Goal: Complete application form

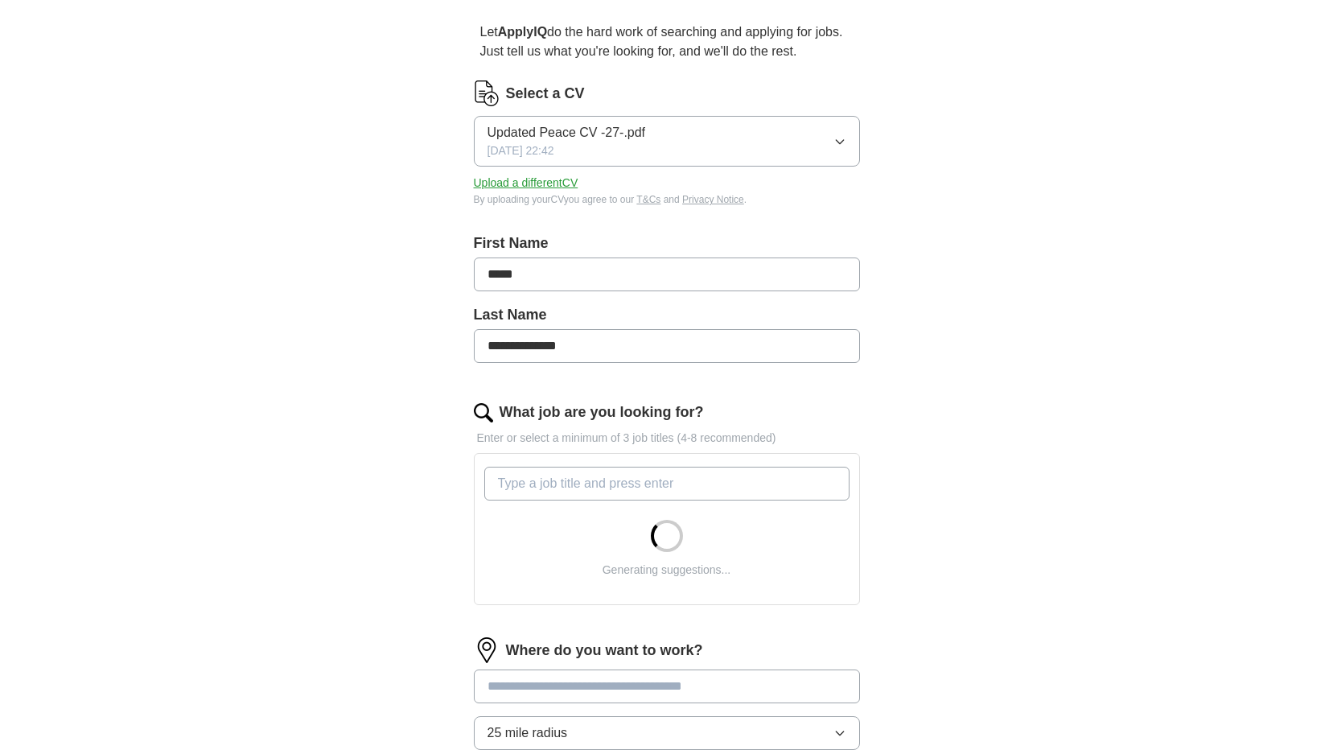
scroll to position [157, 0]
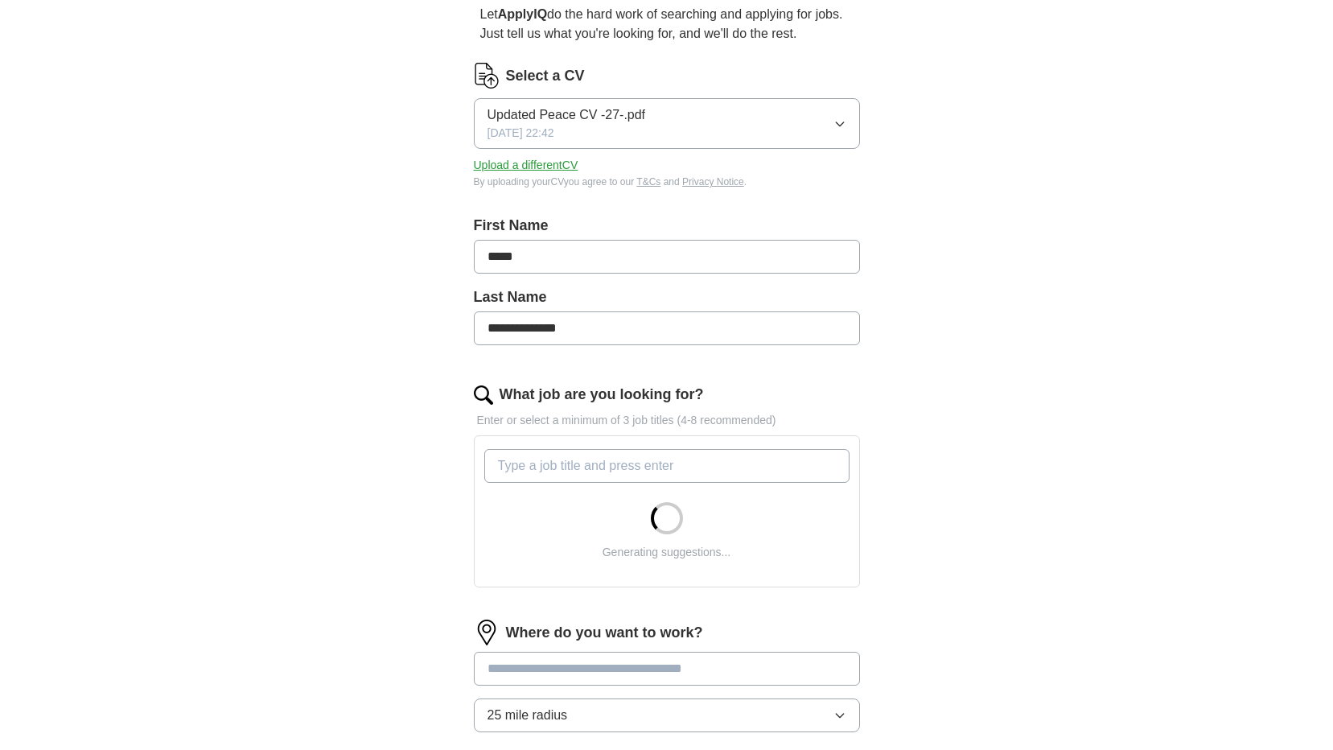
click at [597, 462] on input "What job are you looking for?" at bounding box center [666, 466] width 365 height 34
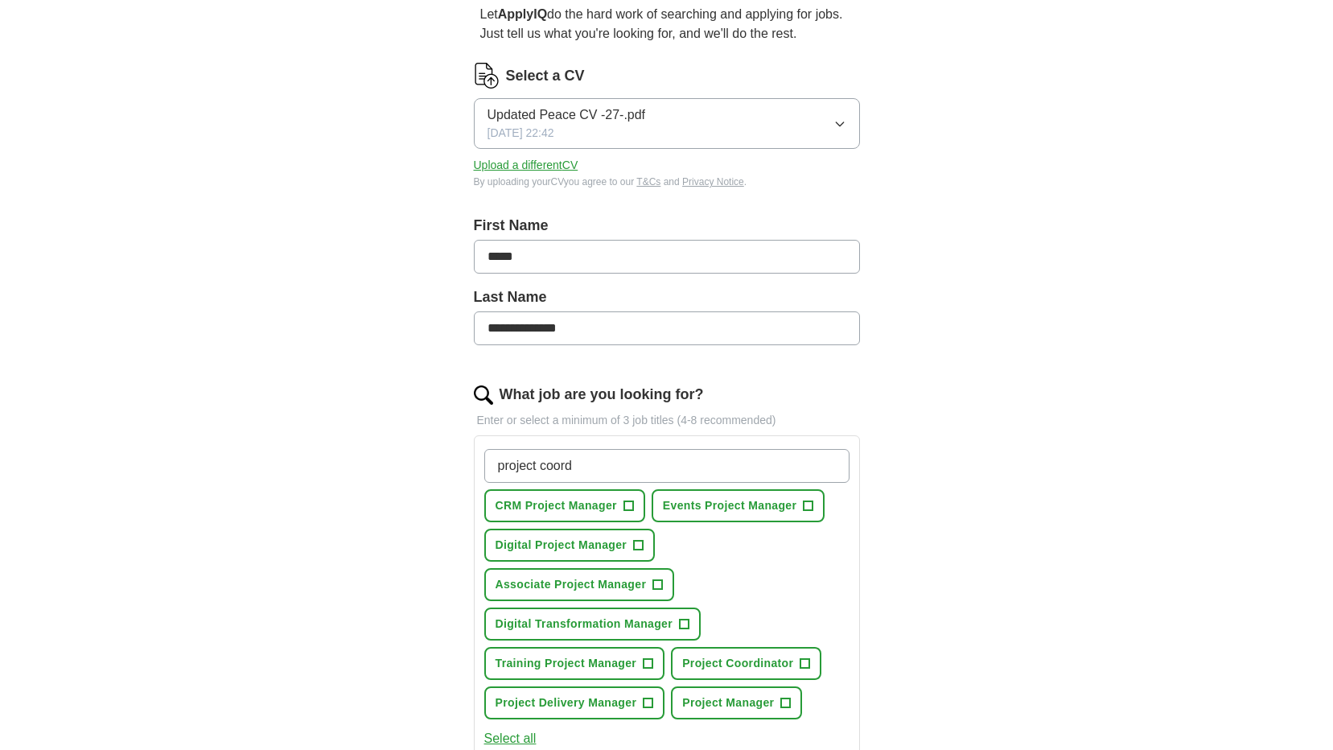
type input "project coord"
click at [648, 663] on span "+" at bounding box center [648, 663] width 10 height 13
click at [804, 659] on span "+" at bounding box center [805, 663] width 10 height 13
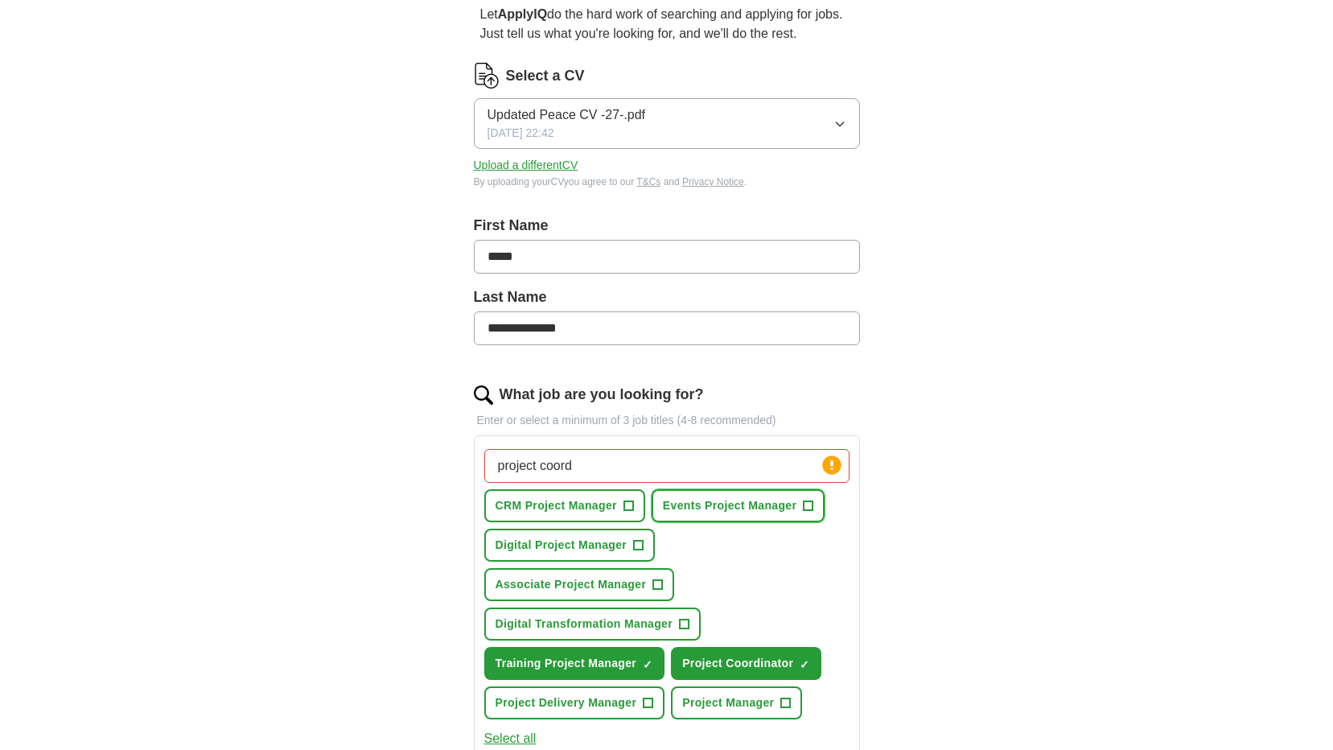
click at [806, 501] on span "+" at bounding box center [808, 505] width 10 height 13
click at [637, 541] on span "+" at bounding box center [639, 545] width 10 height 13
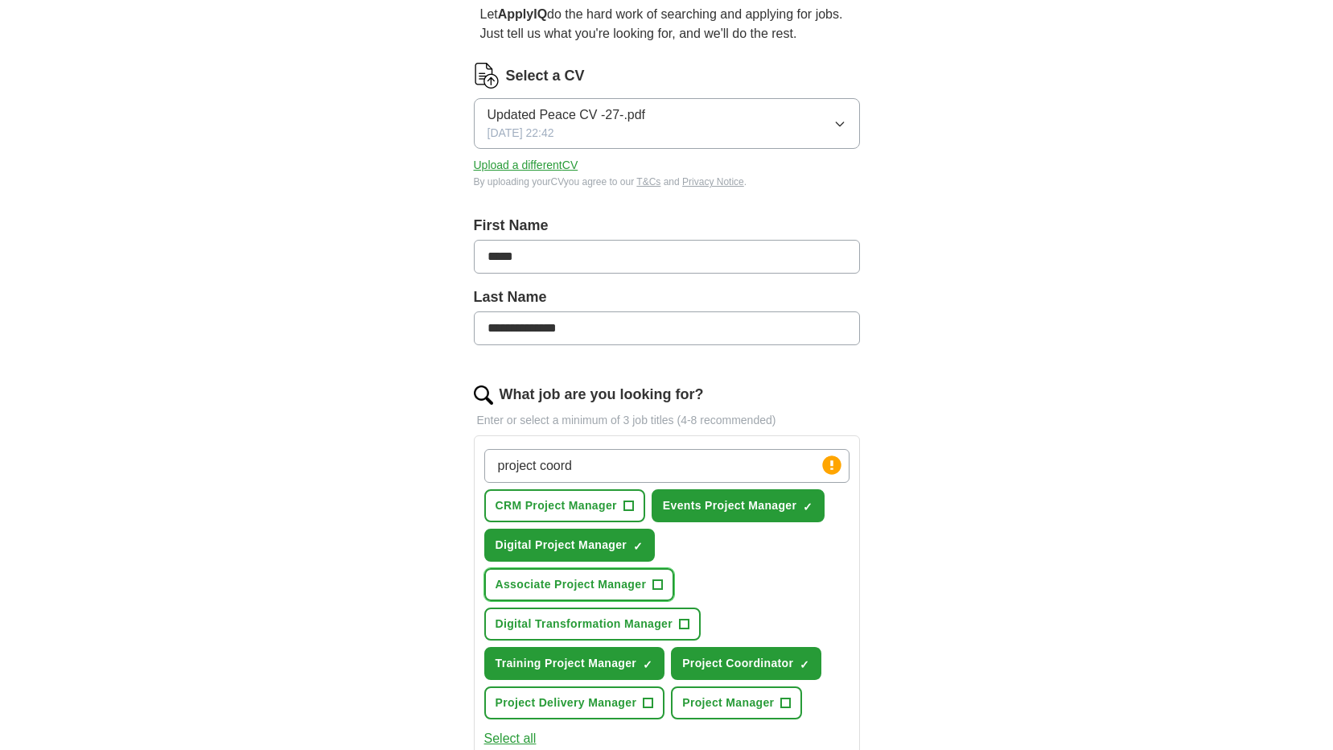
click at [661, 585] on span "+" at bounding box center [658, 584] width 10 height 13
click at [778, 698] on button "Project Manager +" at bounding box center [736, 702] width 131 height 33
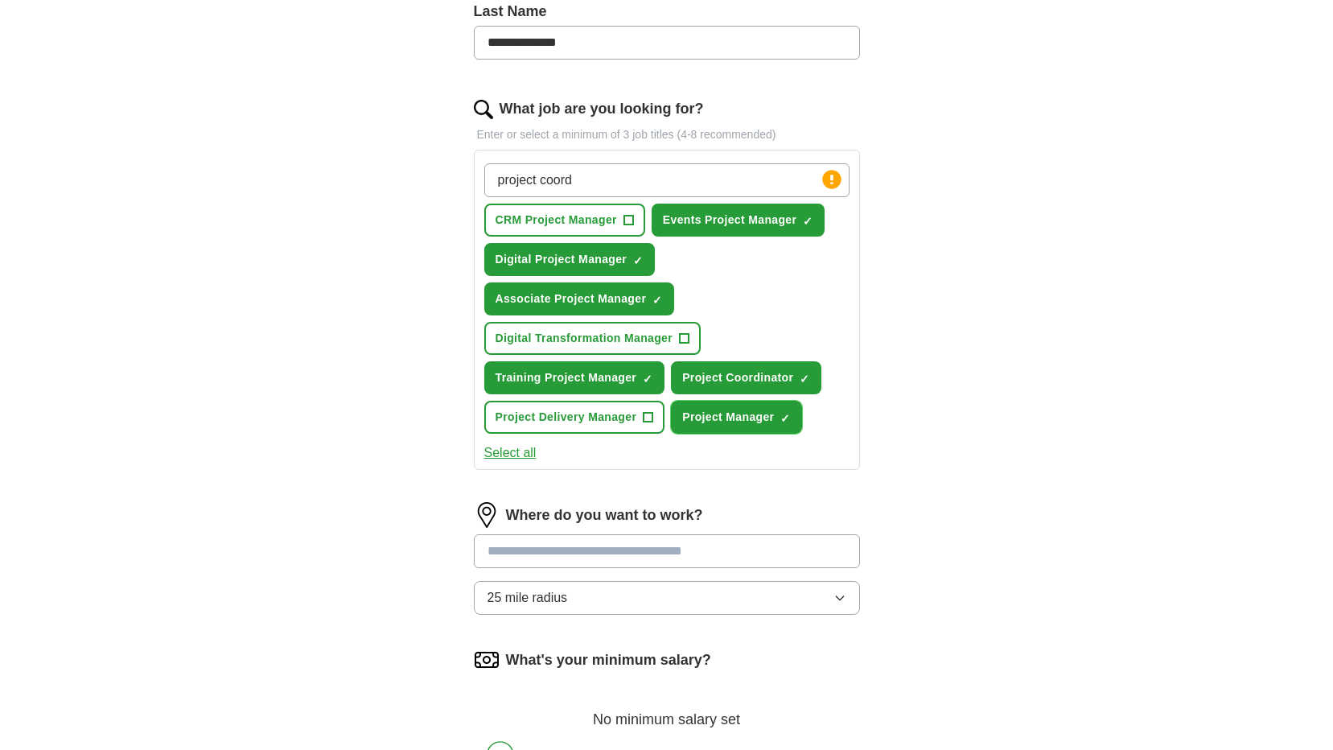
scroll to position [459, 0]
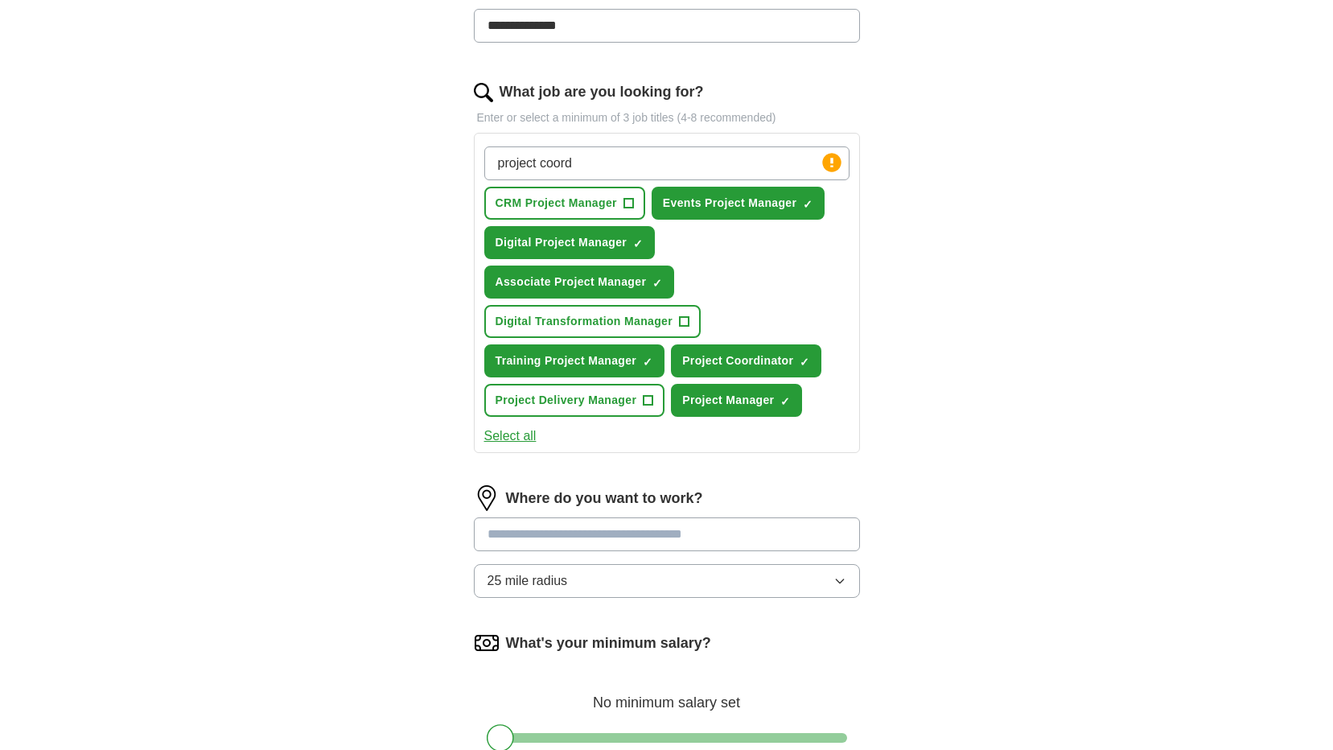
click at [564, 538] on input at bounding box center [667, 534] width 386 height 34
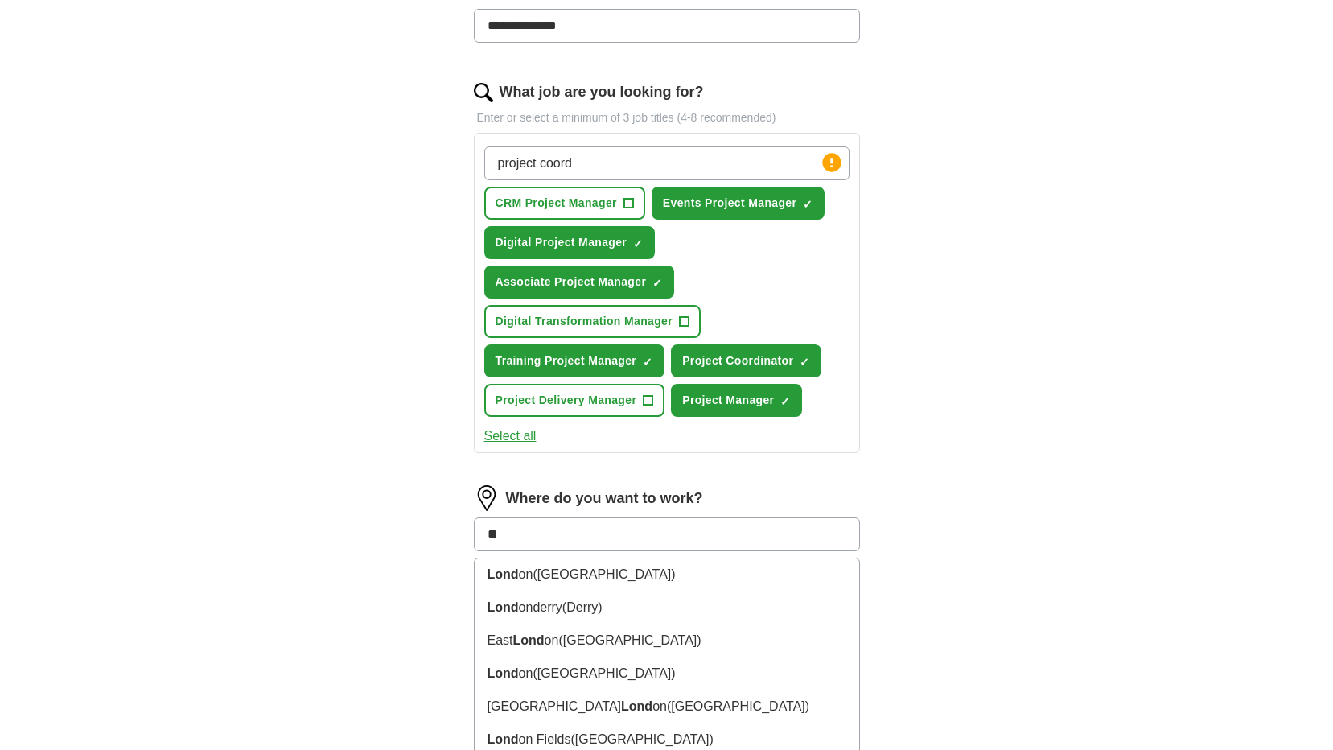
type input "*"
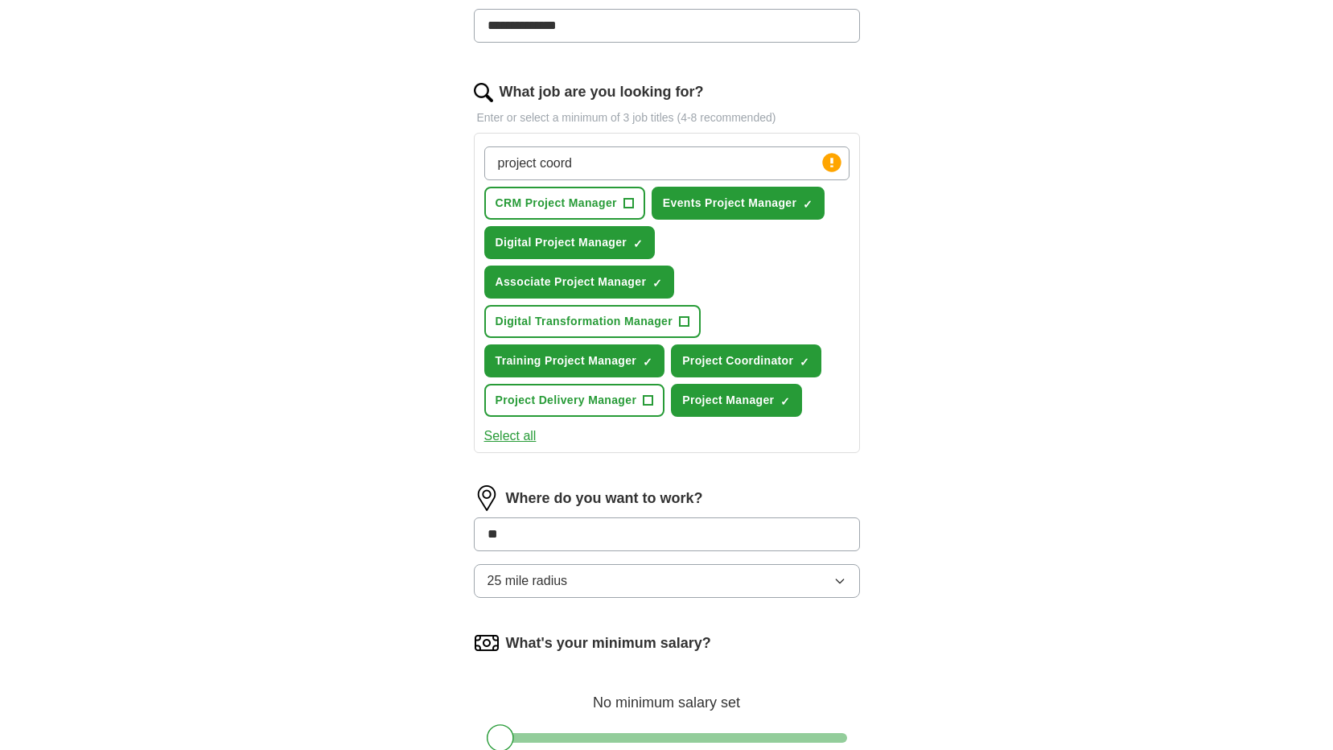
type input "*"
type input "*****"
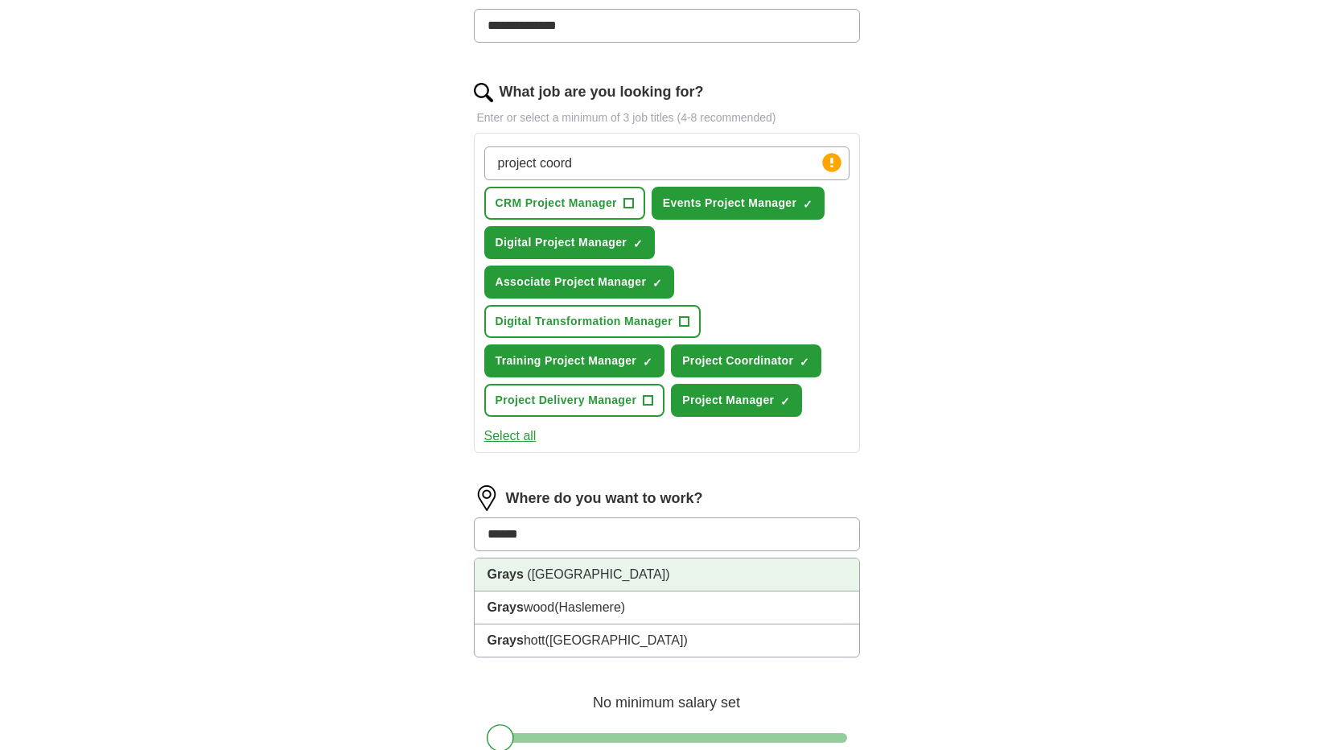
click at [567, 566] on li "Grays ([GEOGRAPHIC_DATA])" at bounding box center [667, 574] width 384 height 33
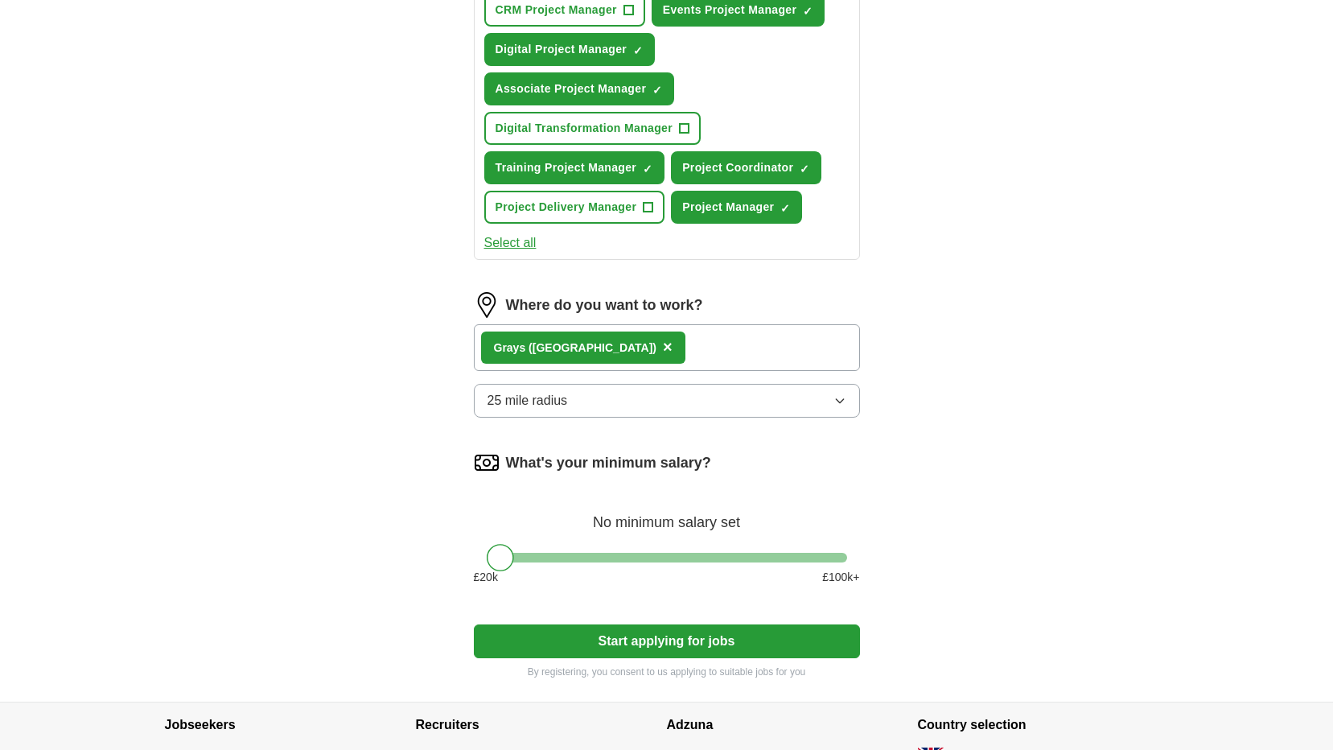
scroll to position [687, 0]
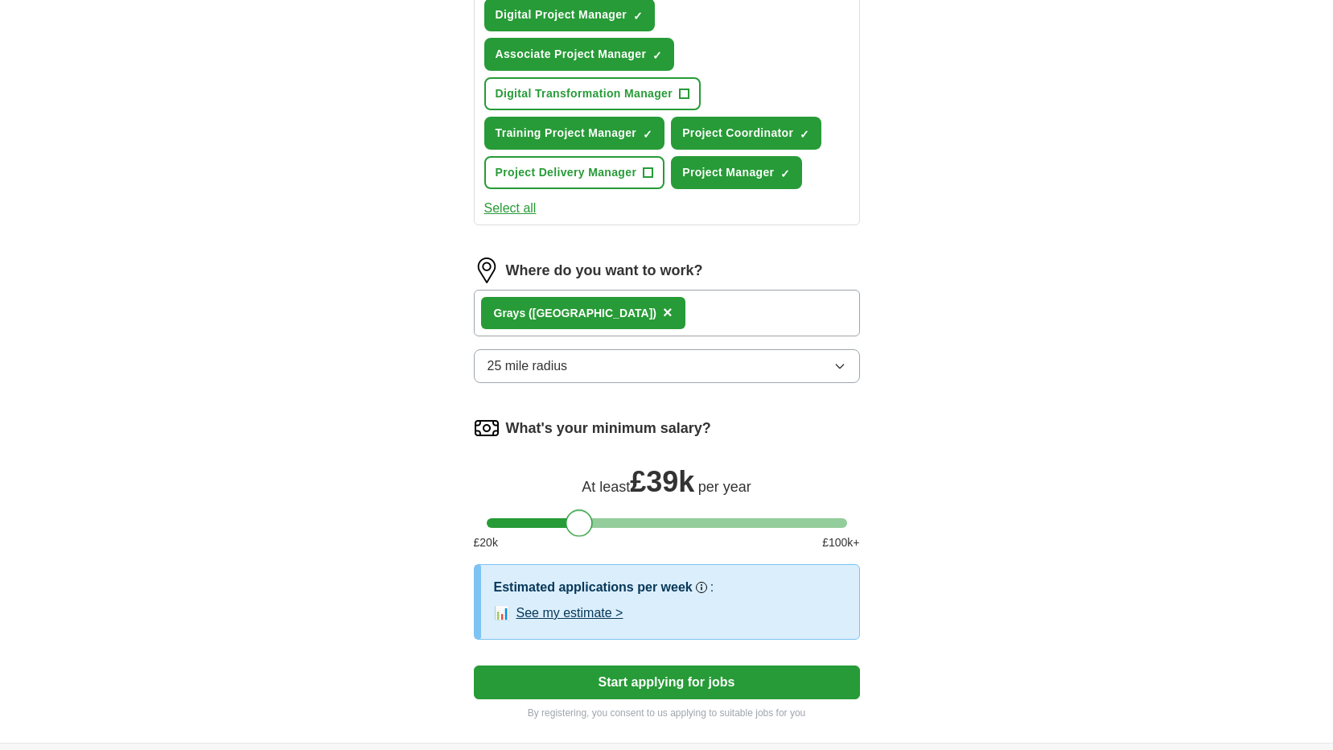
drag, startPoint x: 512, startPoint y: 526, endPoint x: 589, endPoint y: 533, distance: 77.5
click at [589, 533] on div "What's your minimum salary? At least £ 39k per year £ 20 k £ 100 k+" at bounding box center [667, 489] width 386 height 149
click at [587, 615] on button "See my estimate >" at bounding box center [569, 612] width 107 height 19
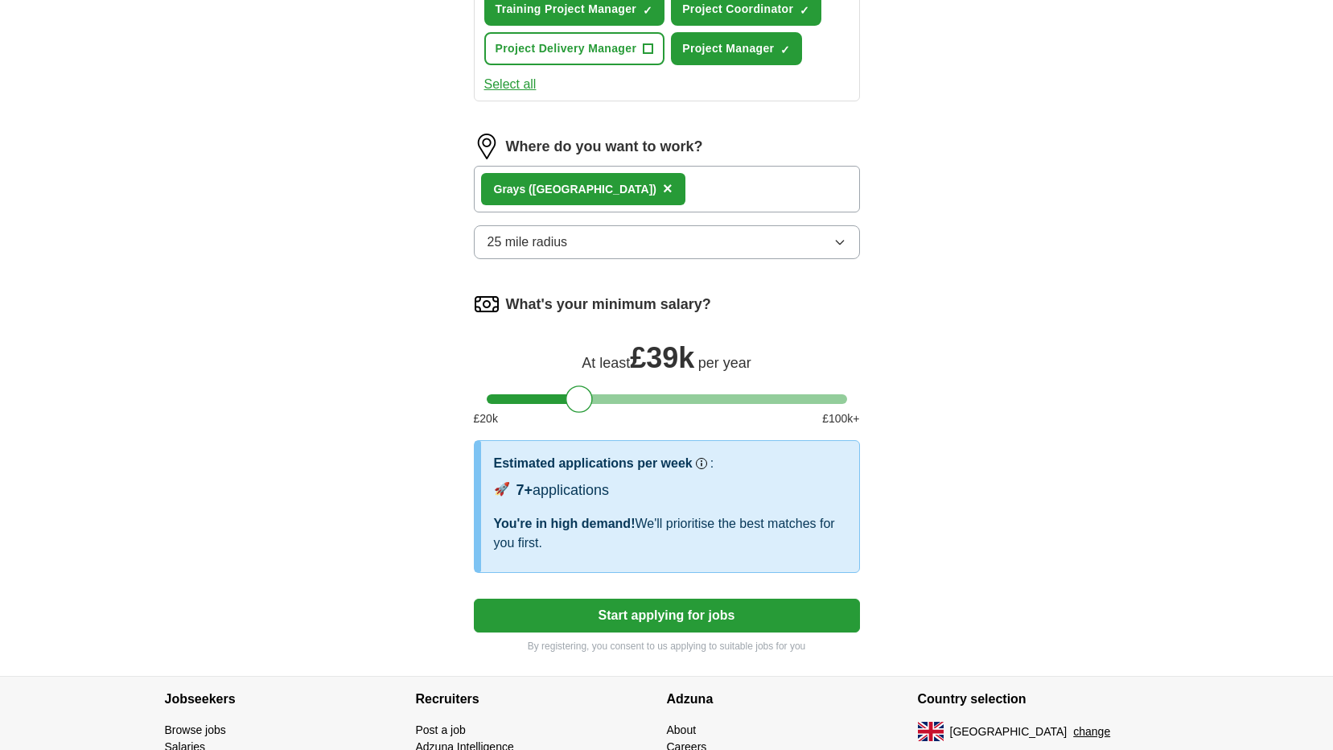
scroll to position [827, 0]
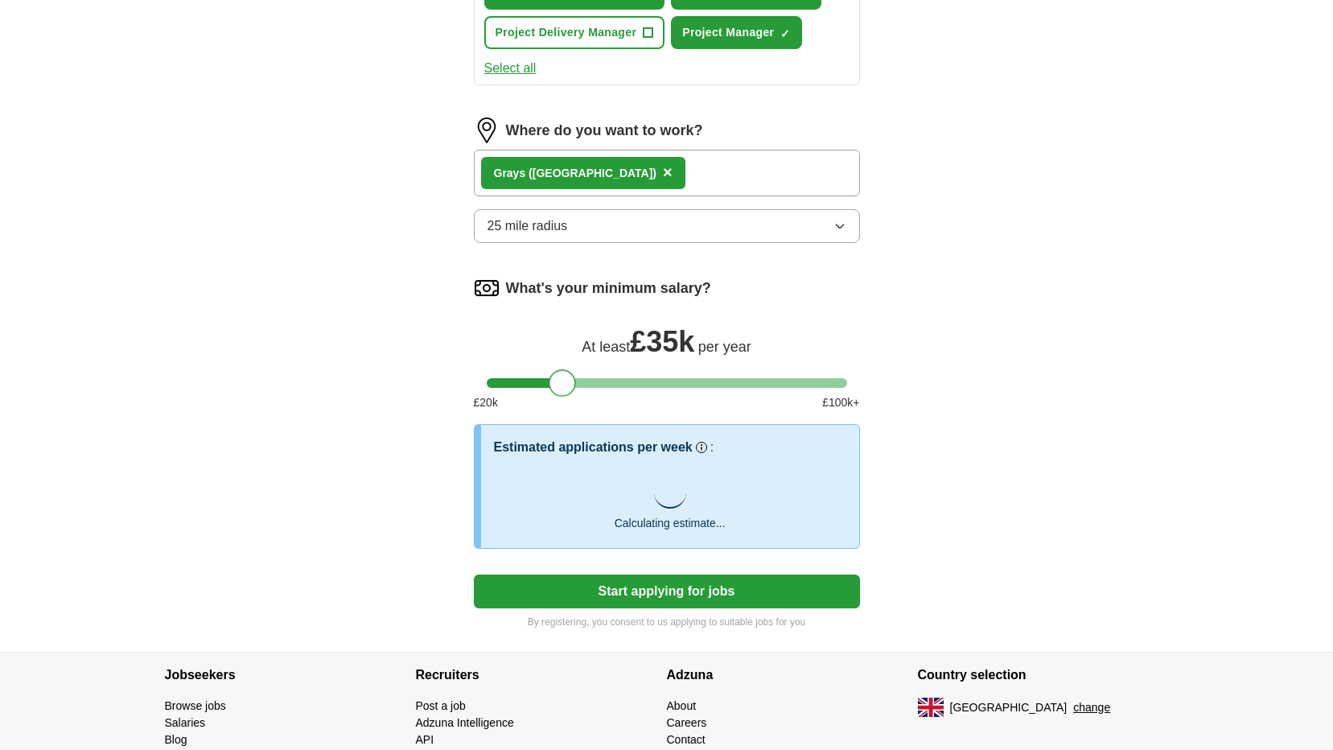
drag, startPoint x: 581, startPoint y: 381, endPoint x: 564, endPoint y: 387, distance: 18.6
click at [564, 387] on div at bounding box center [562, 382] width 27 height 27
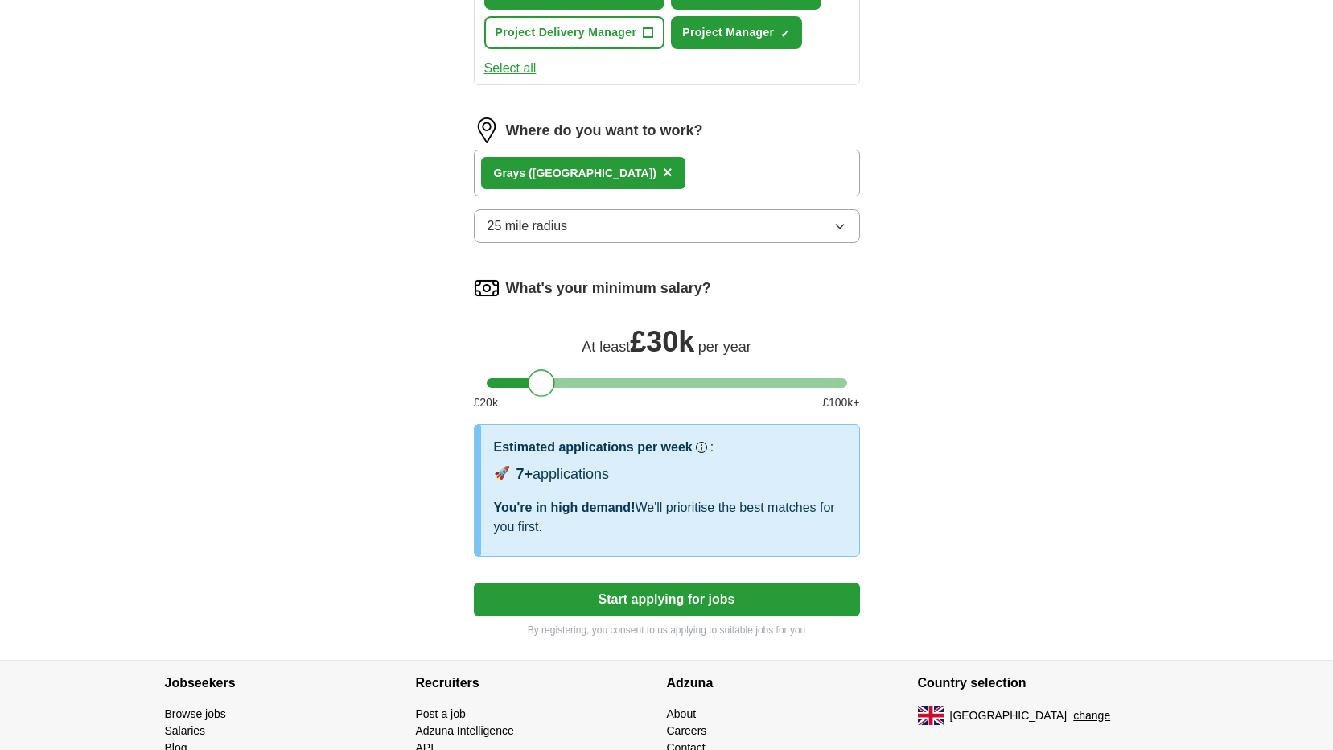
drag, startPoint x: 564, startPoint y: 387, endPoint x: 542, endPoint y: 398, distance: 24.5
click at [542, 398] on div "What's your minimum salary? At least £ 30k per year £ 20 k £ 100 k+" at bounding box center [667, 349] width 386 height 149
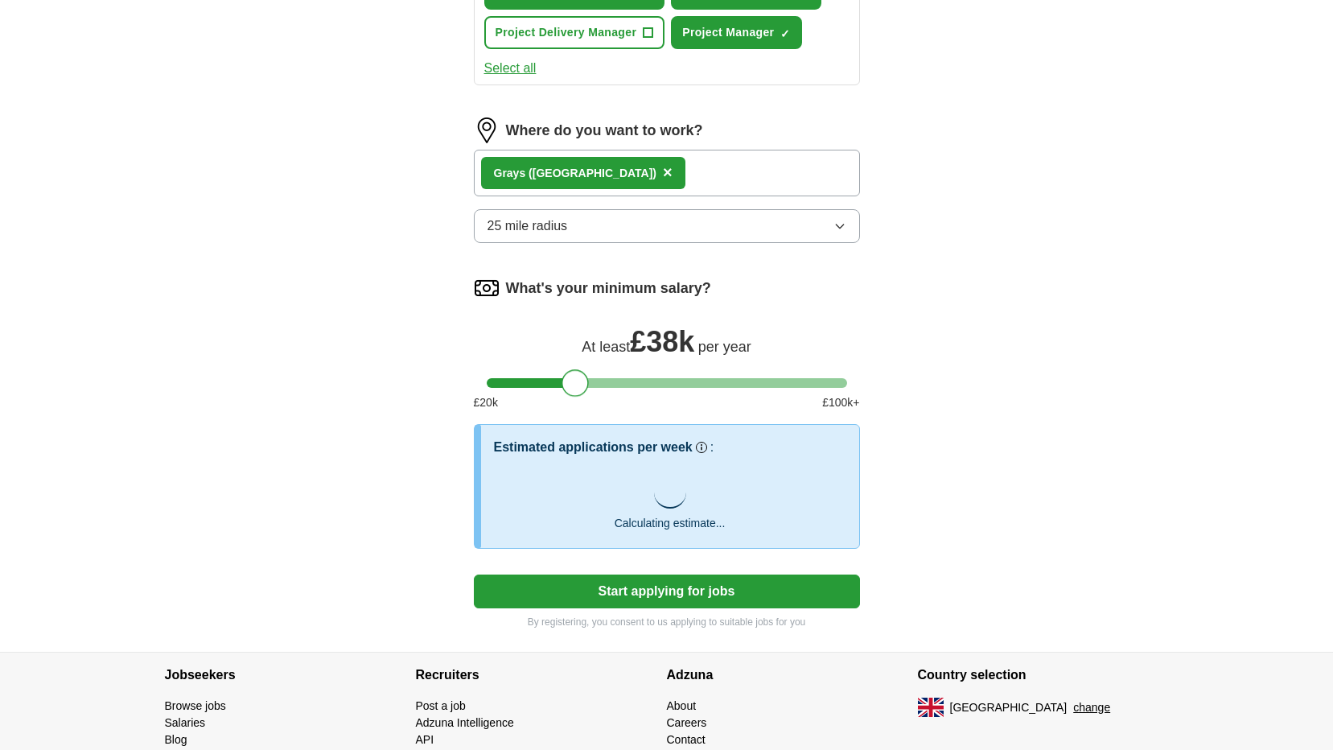
drag, startPoint x: 542, startPoint y: 388, endPoint x: 577, endPoint y: 389, distance: 34.6
click at [577, 389] on div at bounding box center [574, 382] width 27 height 27
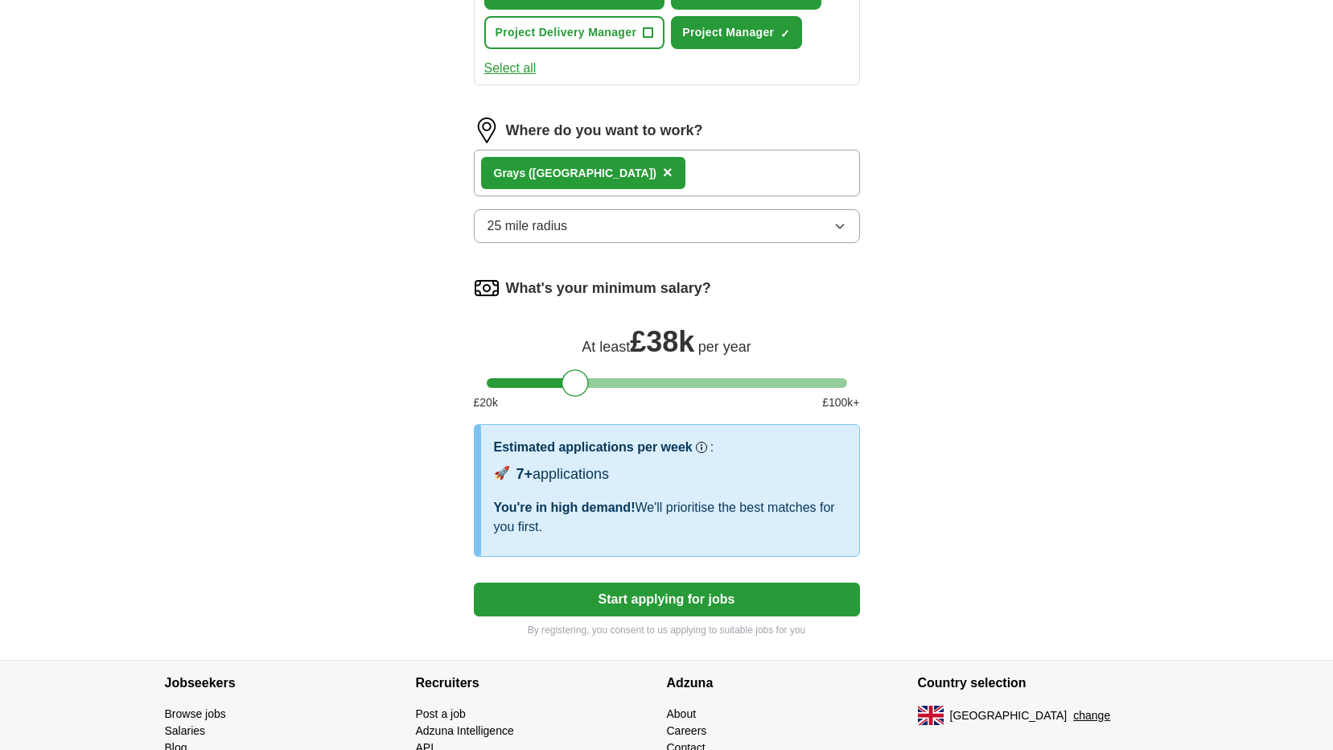
click at [622, 604] on button "Start applying for jobs" at bounding box center [667, 599] width 386 height 34
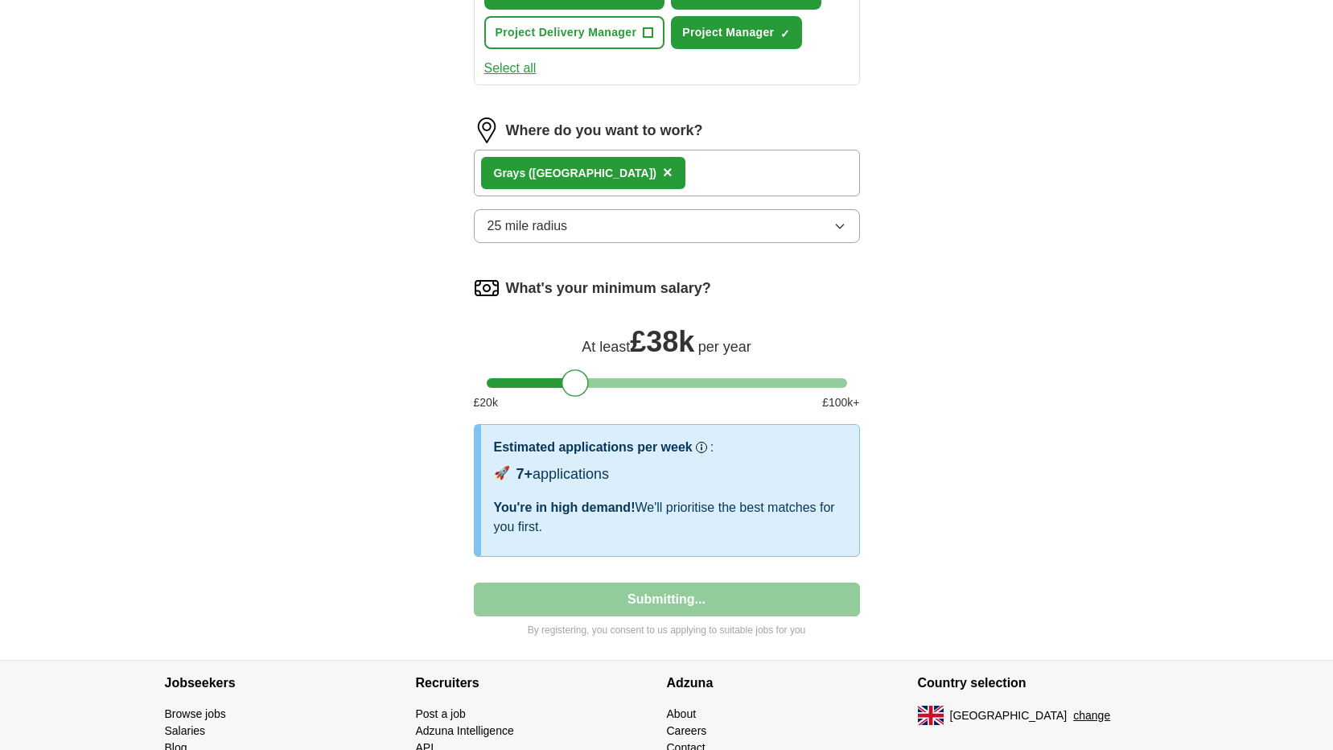
select select "**"
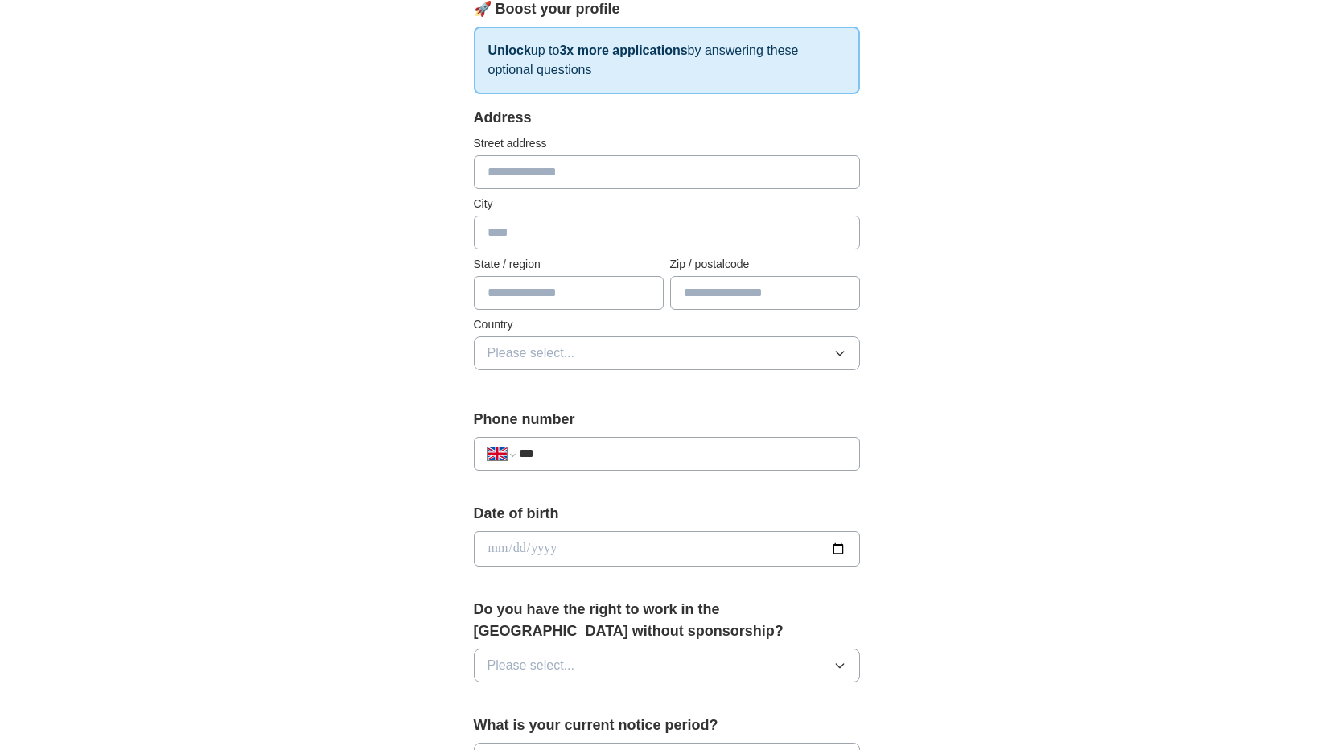
scroll to position [0, 0]
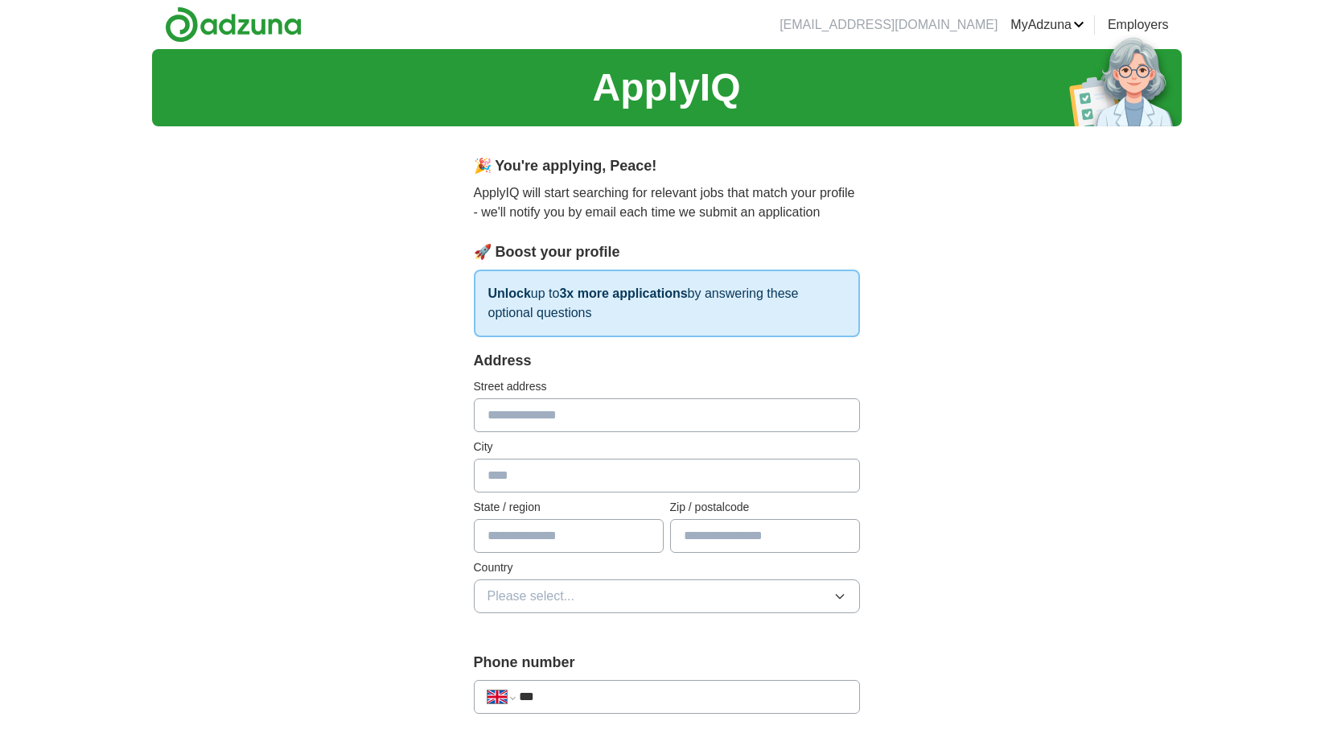
click at [560, 427] on input "text" at bounding box center [667, 415] width 386 height 34
type input "**********"
type input "*****"
type input "********"
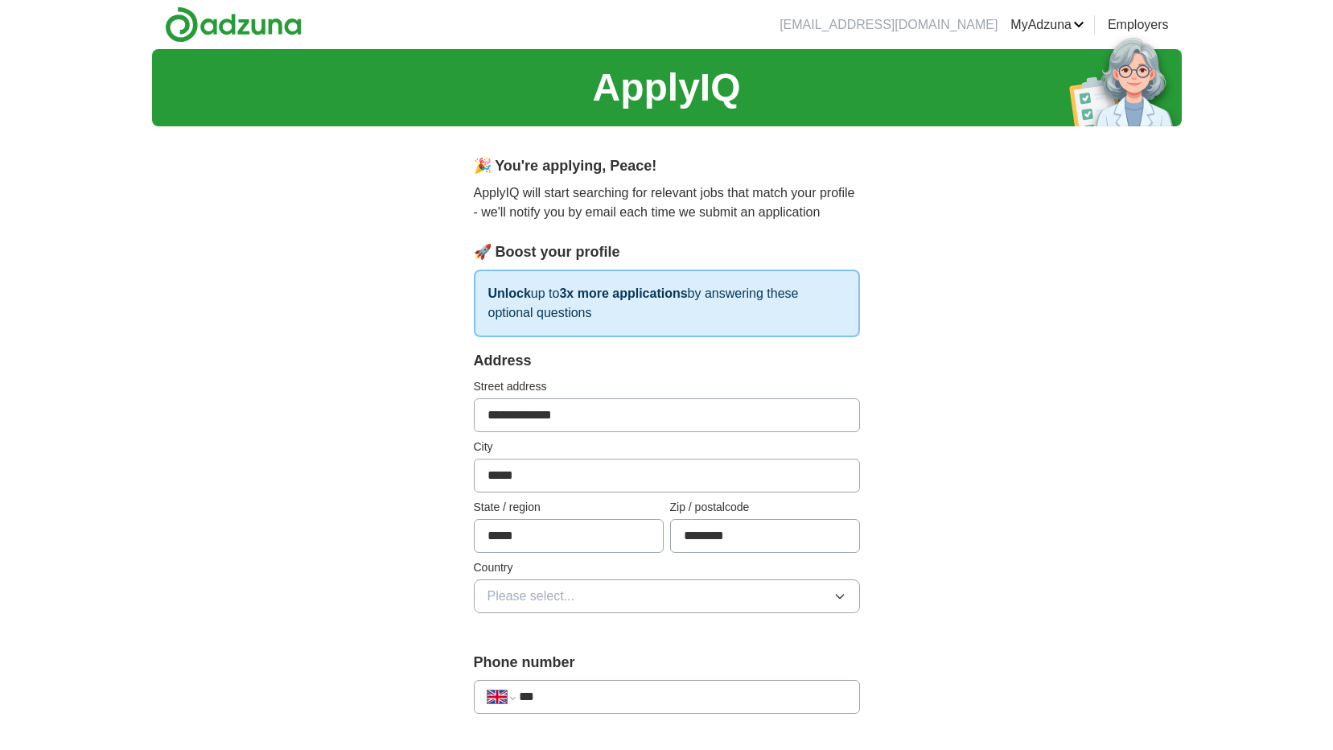
click at [581, 600] on button "Please select..." at bounding box center [667, 596] width 386 height 34
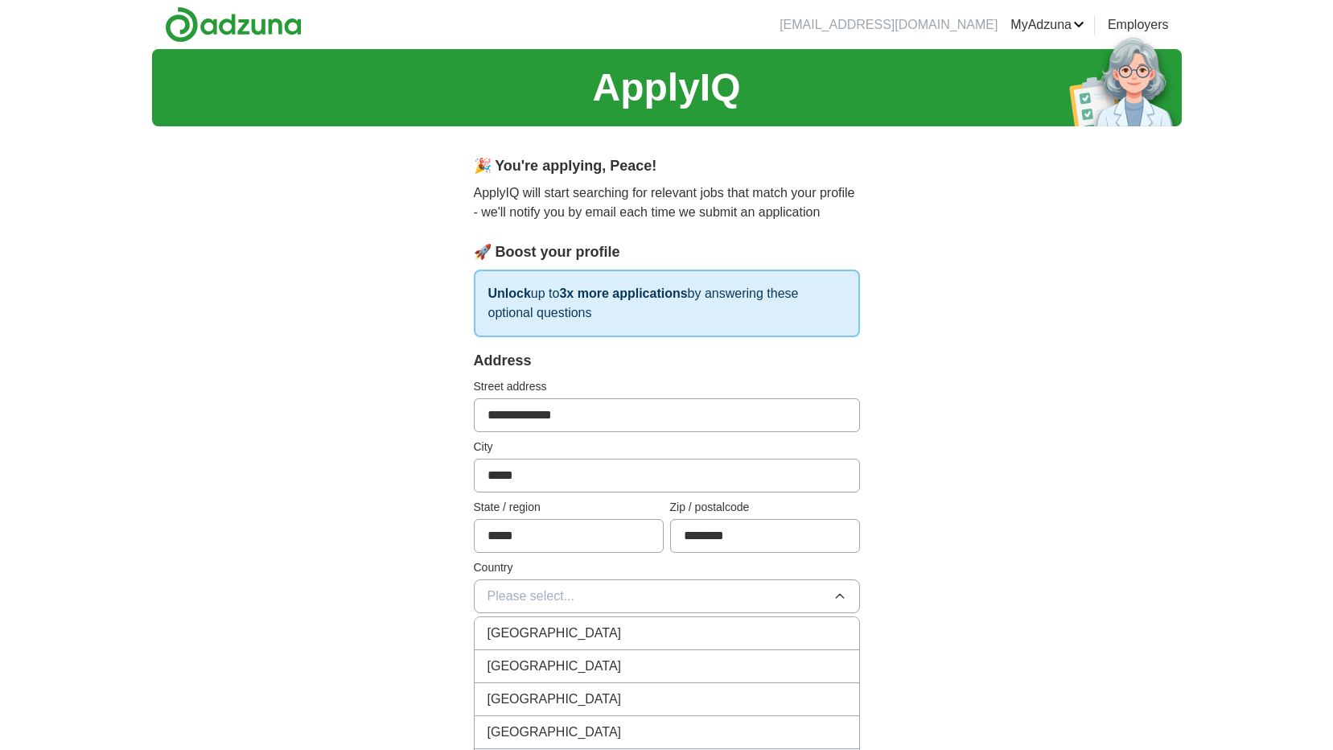
click at [585, 639] on div "[GEOGRAPHIC_DATA]" at bounding box center [666, 632] width 359 height 19
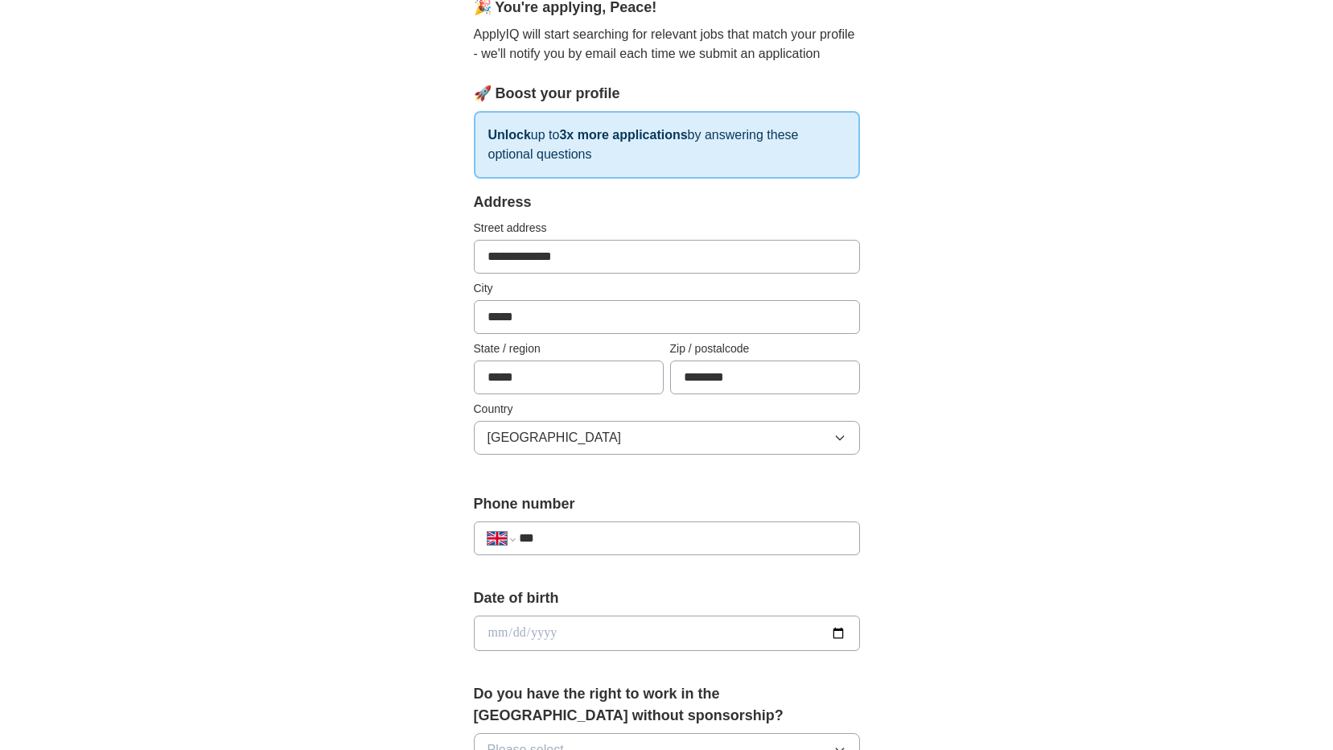
scroll to position [215, 0]
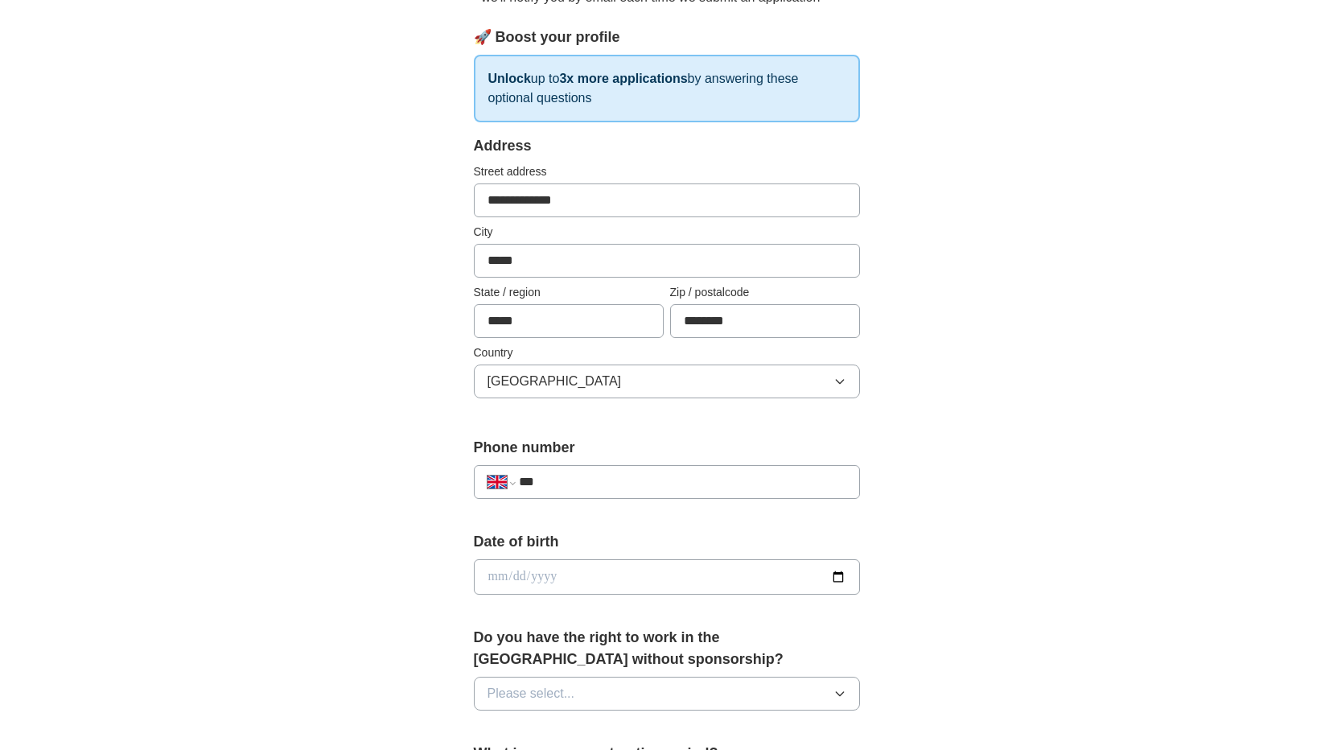
click at [573, 477] on input "***" at bounding box center [682, 481] width 327 height 19
type input "**********"
click at [610, 571] on input "date" at bounding box center [667, 576] width 386 height 35
click at [846, 575] on input "date" at bounding box center [667, 576] width 386 height 35
click at [836, 577] on input "date" at bounding box center [667, 576] width 386 height 35
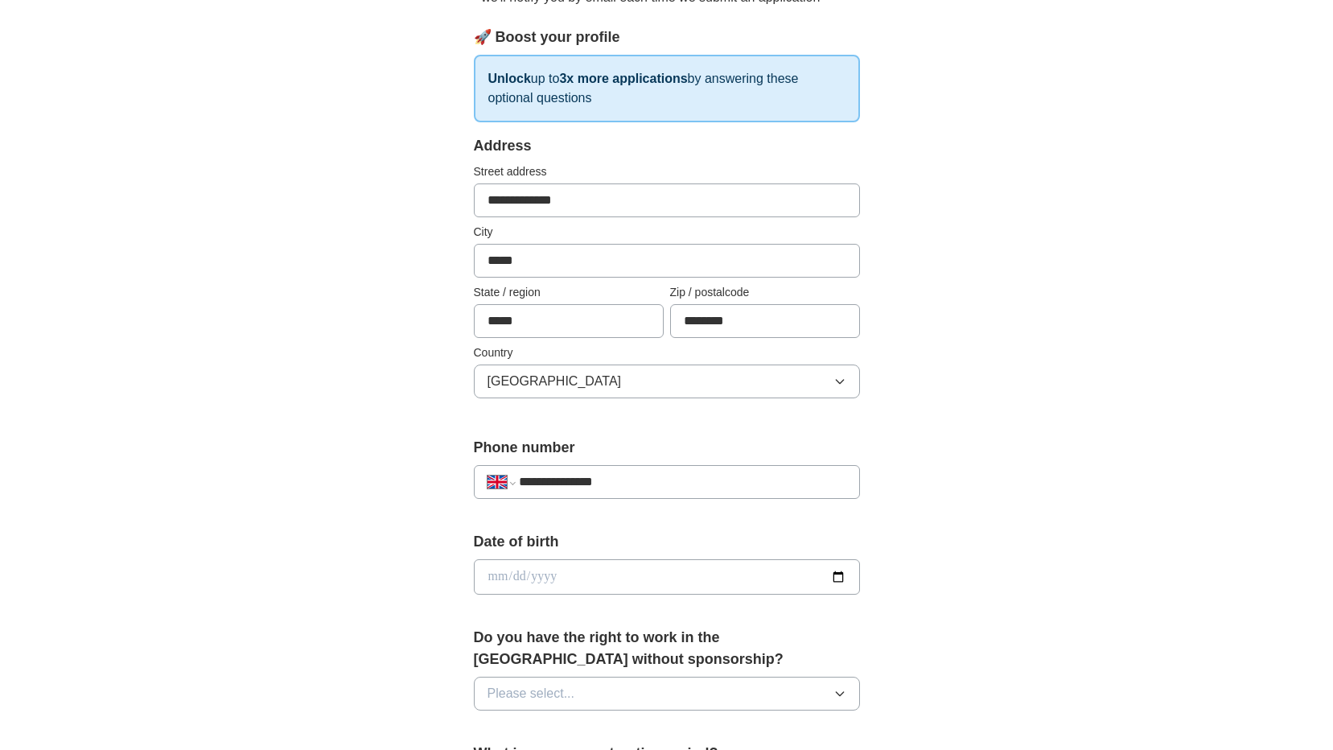
type input "**********"
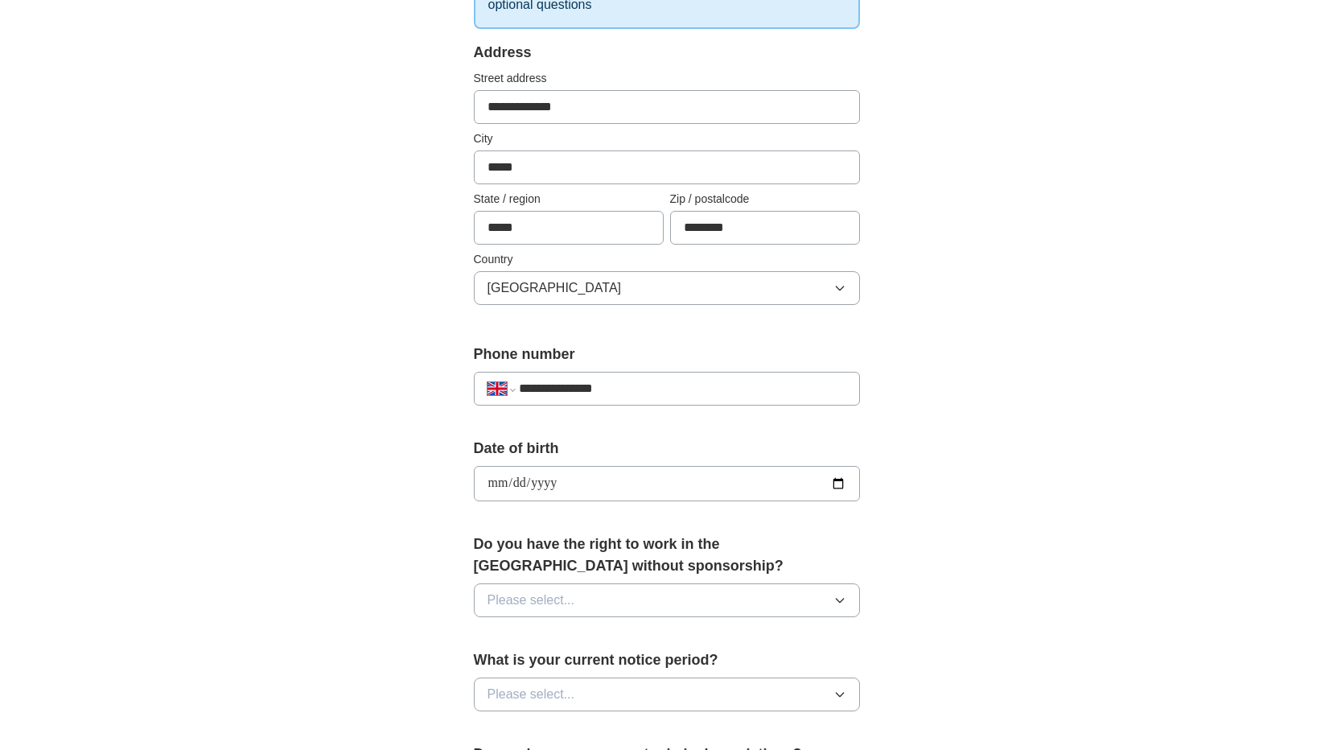
scroll to position [343, 0]
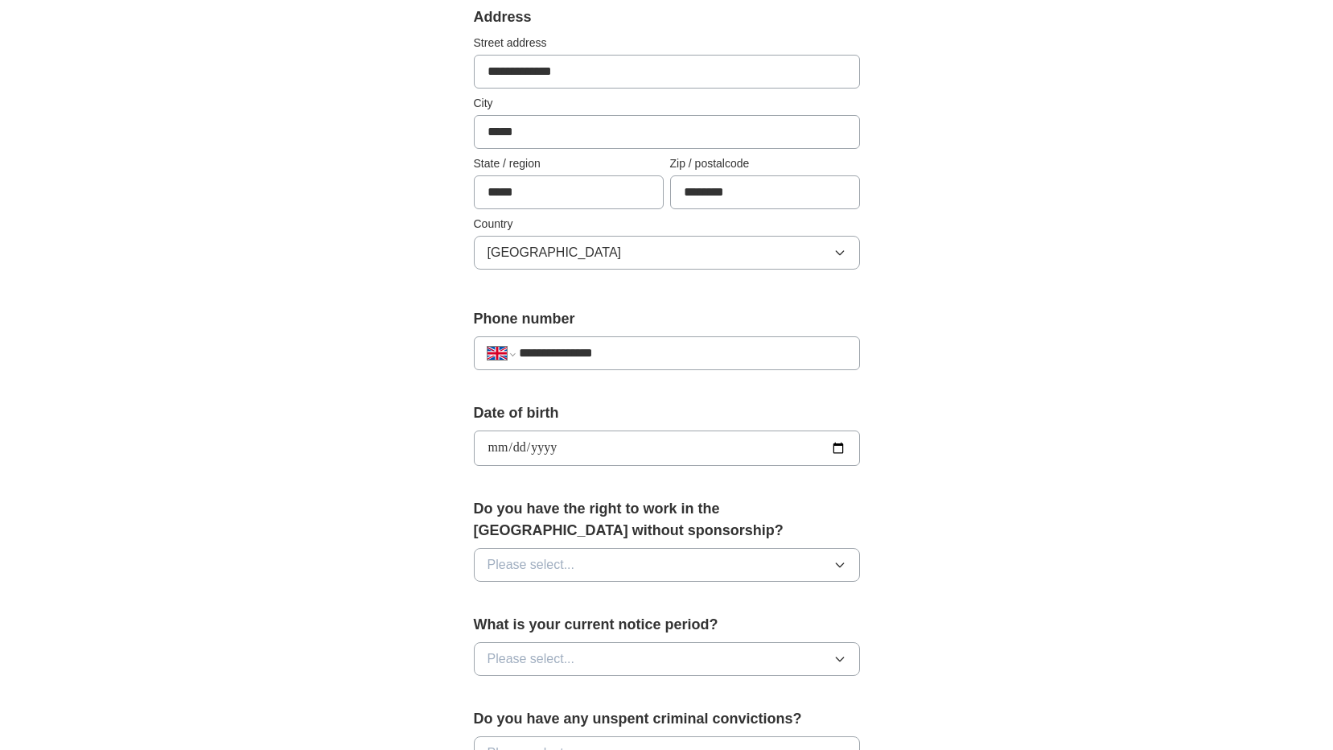
click at [544, 572] on span "Please select..." at bounding box center [531, 564] width 88 height 19
click at [530, 598] on div "Yes" at bounding box center [666, 601] width 359 height 19
click at [542, 672] on button "Please select..." at bounding box center [667, 659] width 386 height 34
click at [539, 695] on div "None" at bounding box center [666, 695] width 359 height 19
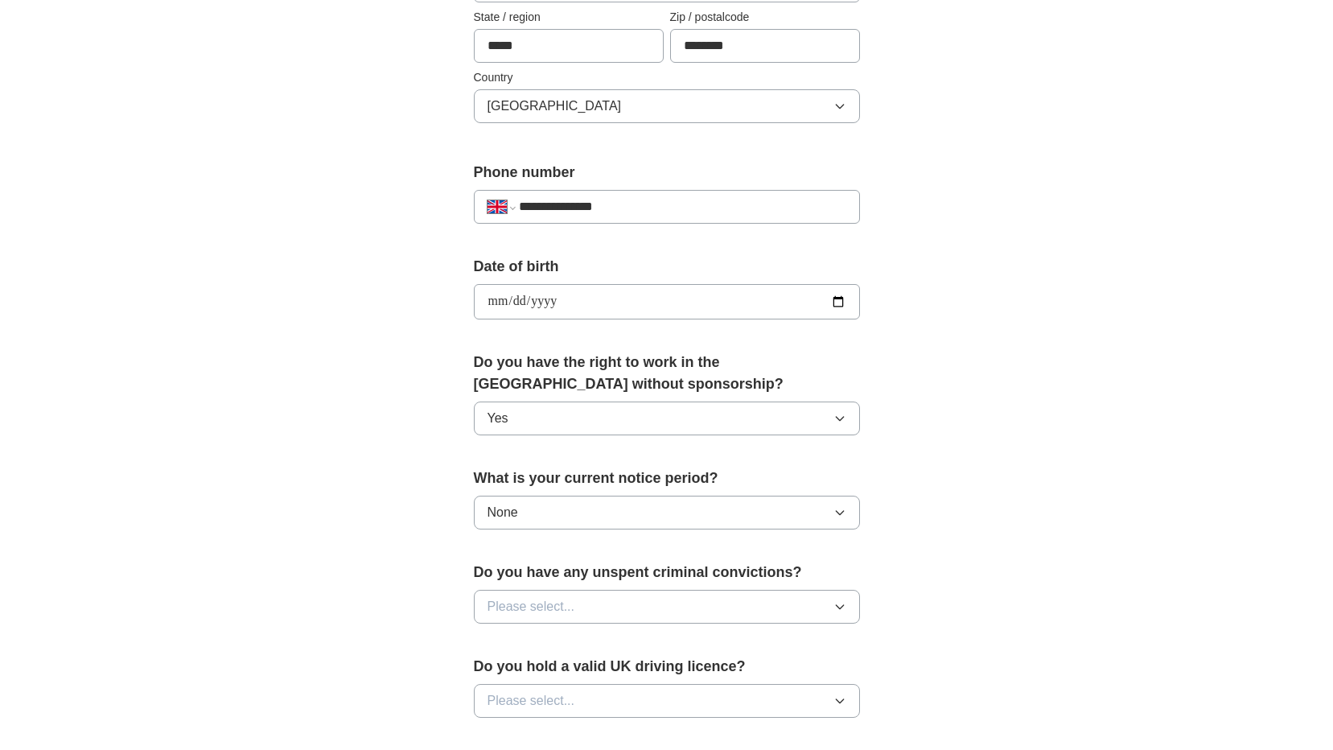
scroll to position [557, 0]
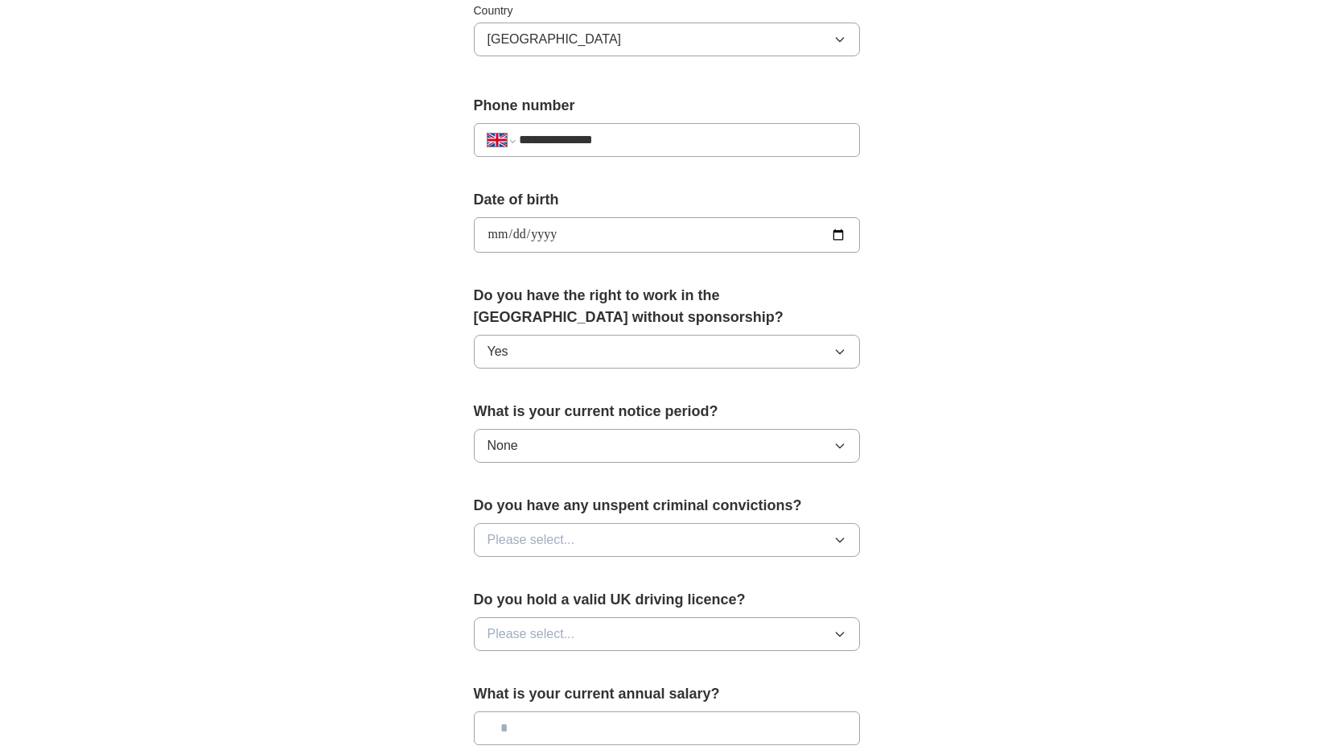
click at [524, 548] on span "Please select..." at bounding box center [531, 539] width 88 height 19
click at [520, 607] on div "No" at bounding box center [666, 609] width 359 height 19
click at [520, 627] on span "Please select..." at bounding box center [531, 633] width 88 height 19
click at [507, 680] on li "Yes" at bounding box center [667, 671] width 384 height 33
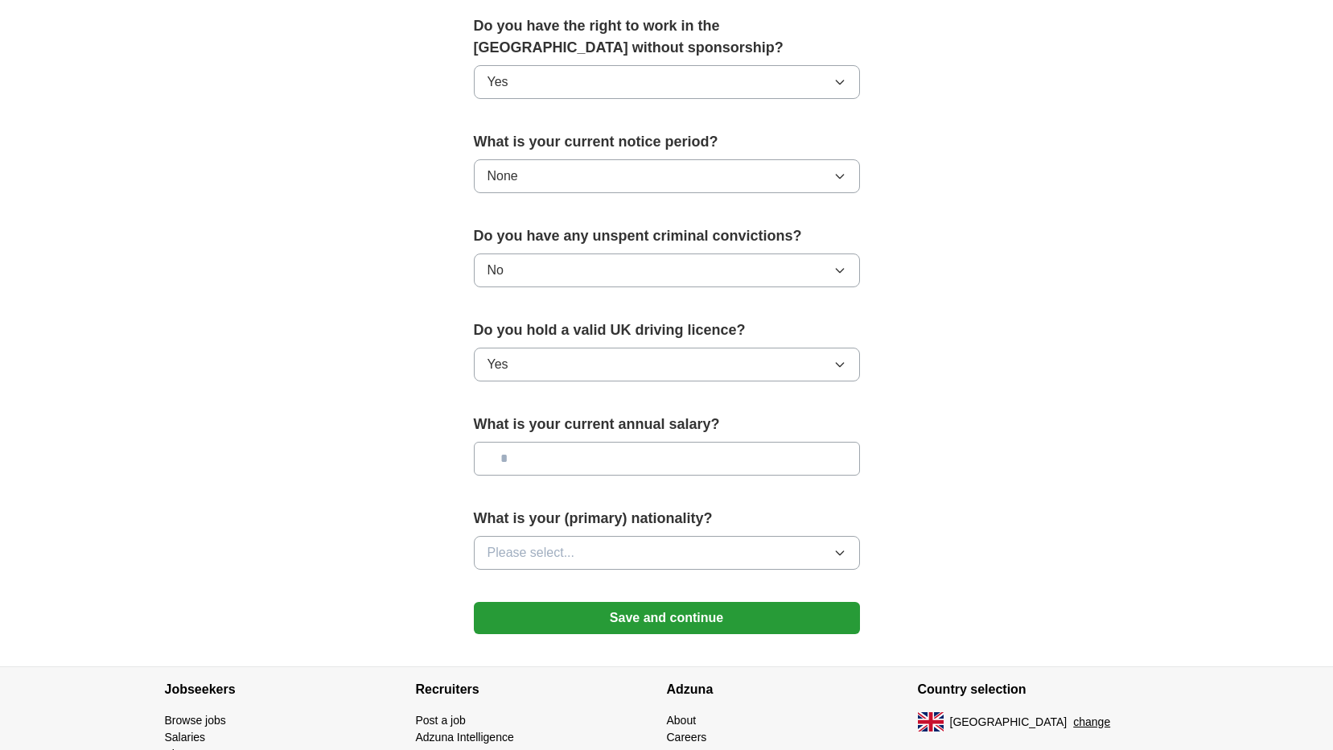
scroll to position [830, 0]
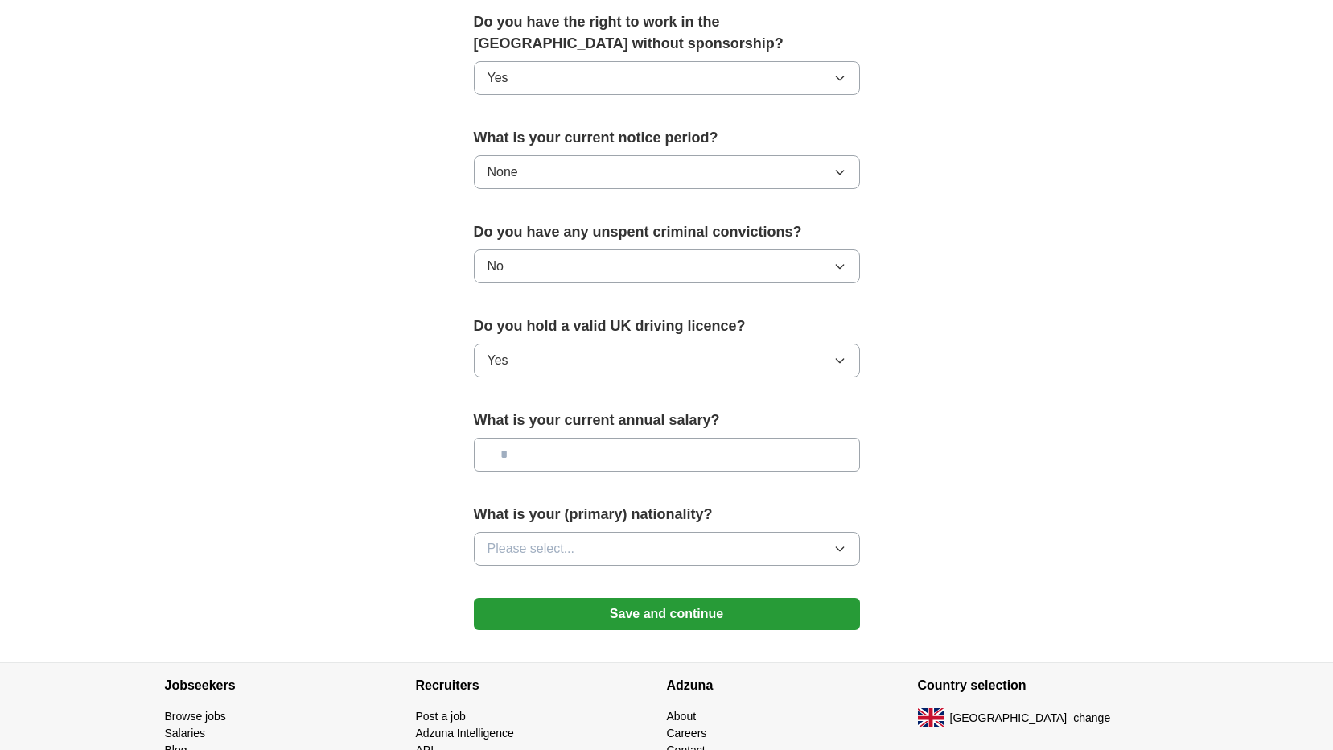
click at [516, 558] on button "Please select..." at bounding box center [667, 549] width 386 height 34
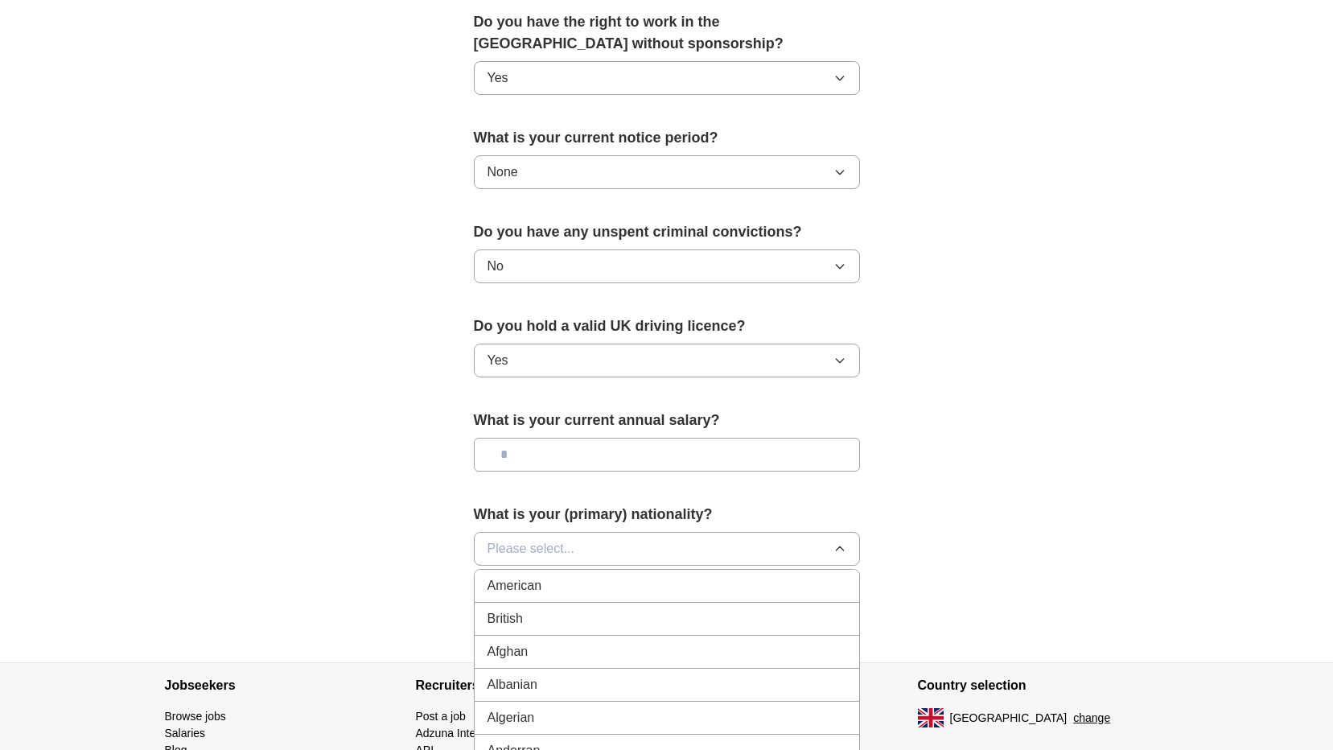
click at [523, 624] on div "British" at bounding box center [666, 618] width 359 height 19
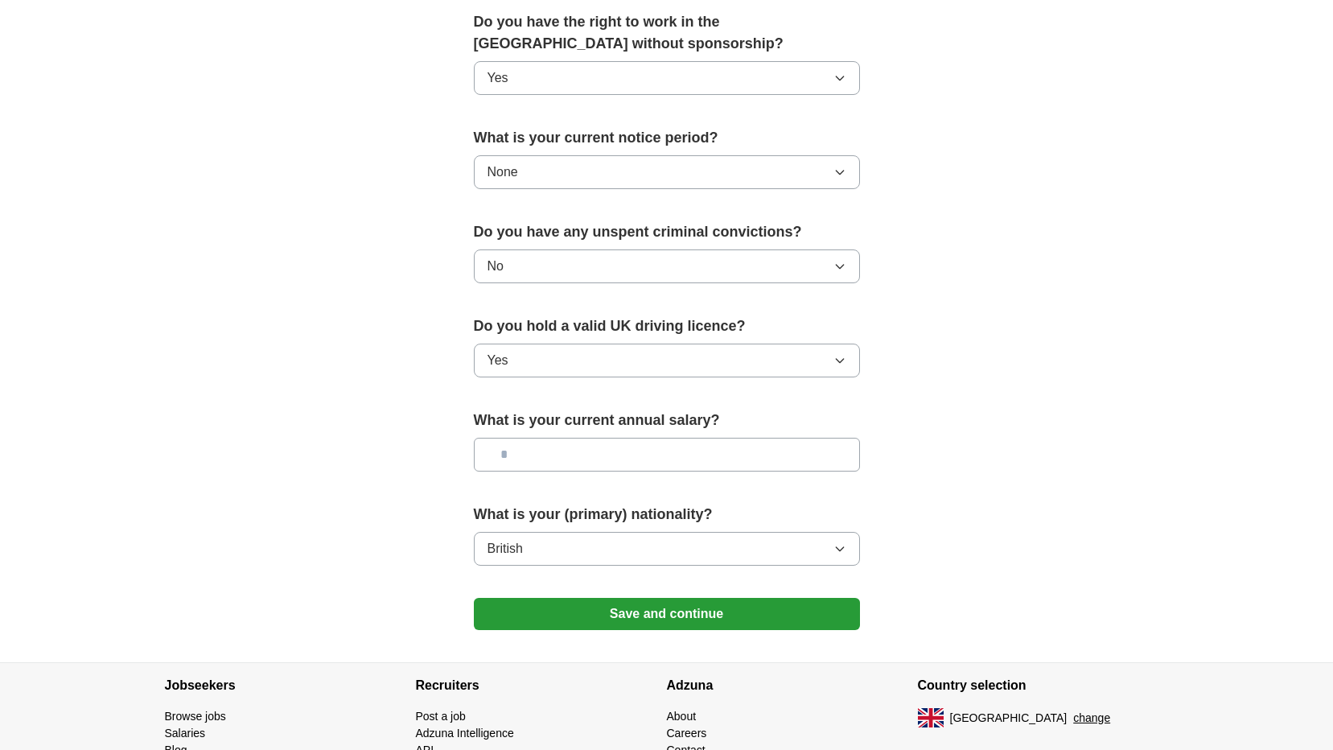
click at [548, 450] on input "text" at bounding box center [667, 455] width 386 height 34
type input "*******"
click at [598, 614] on button "Save and continue" at bounding box center [667, 614] width 386 height 32
